Goal: Transaction & Acquisition: Subscribe to service/newsletter

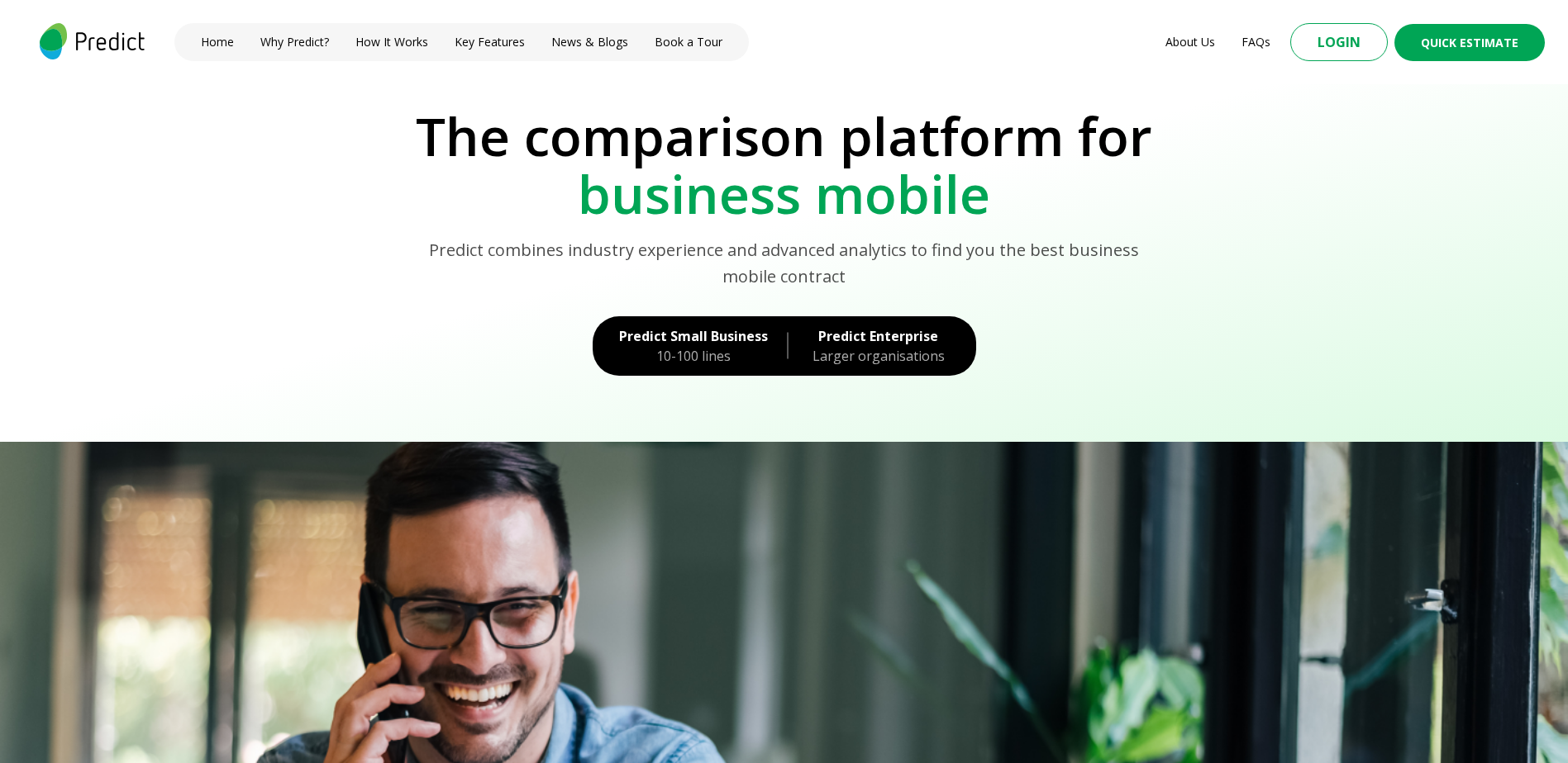
click at [897, 338] on div "Predict Enterprise" at bounding box center [878, 335] width 143 height 20
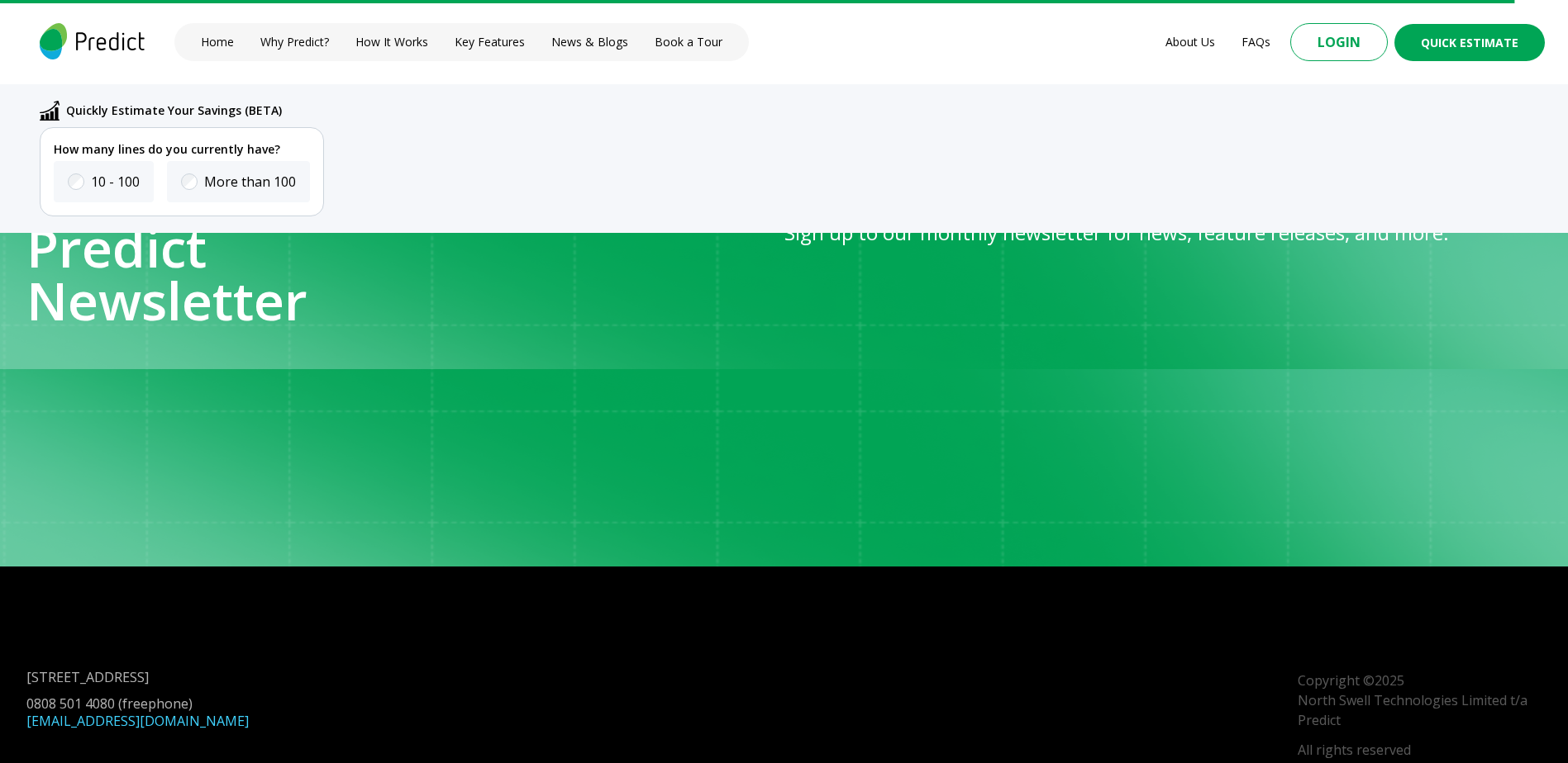
scroll to position [6501, 0]
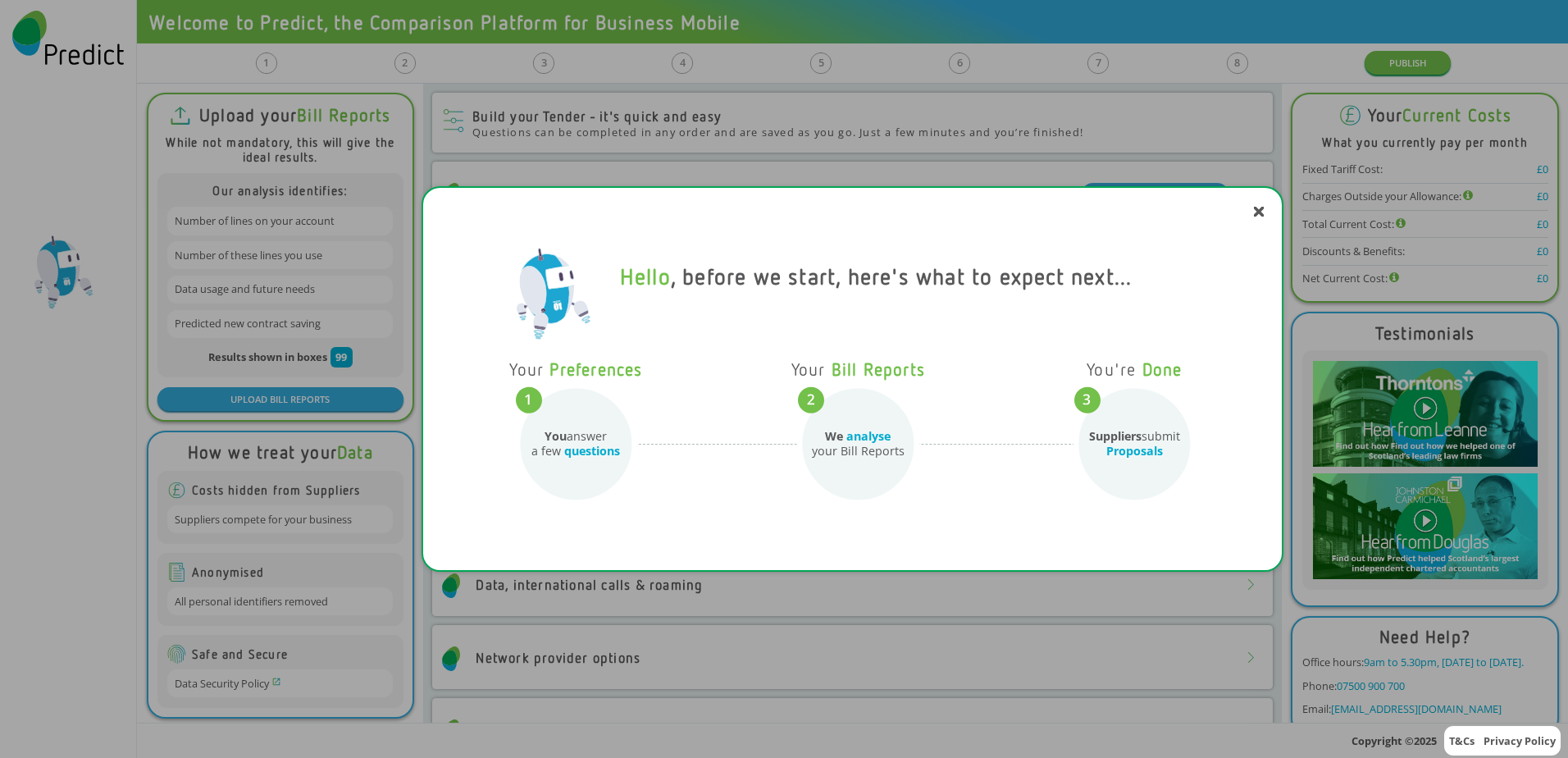
click at [1262, 205] on div "Hello , before we start, here's what to expect next... Your Preferences You ans…" at bounding box center [853, 379] width 863 height 386
click at [1255, 208] on icon at bounding box center [1259, 211] width 8 height 8
